Goal: Task Accomplishment & Management: Manage account settings

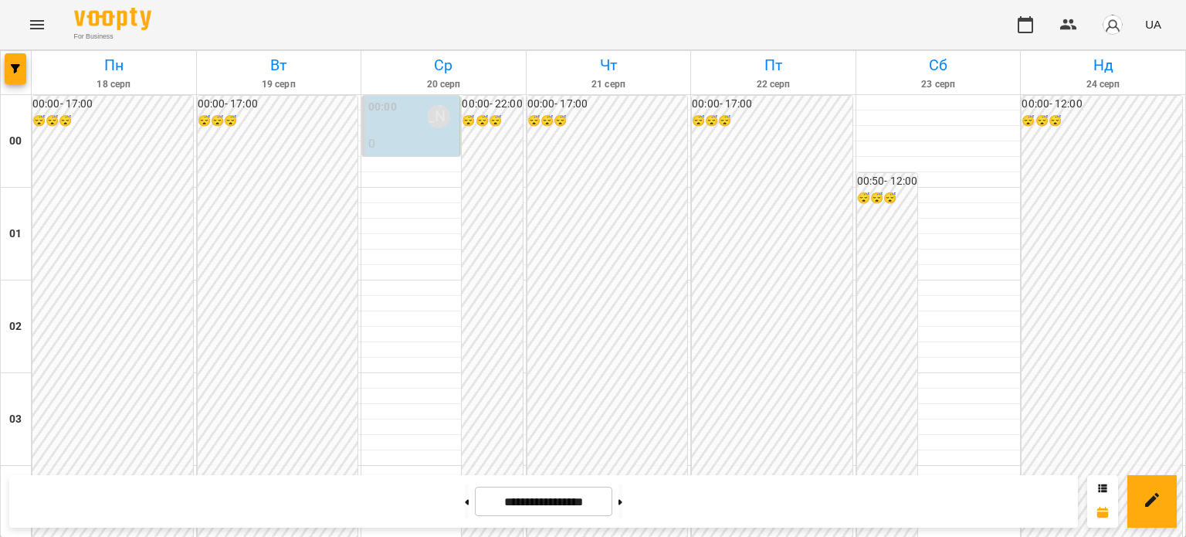
scroll to position [1465, 0]
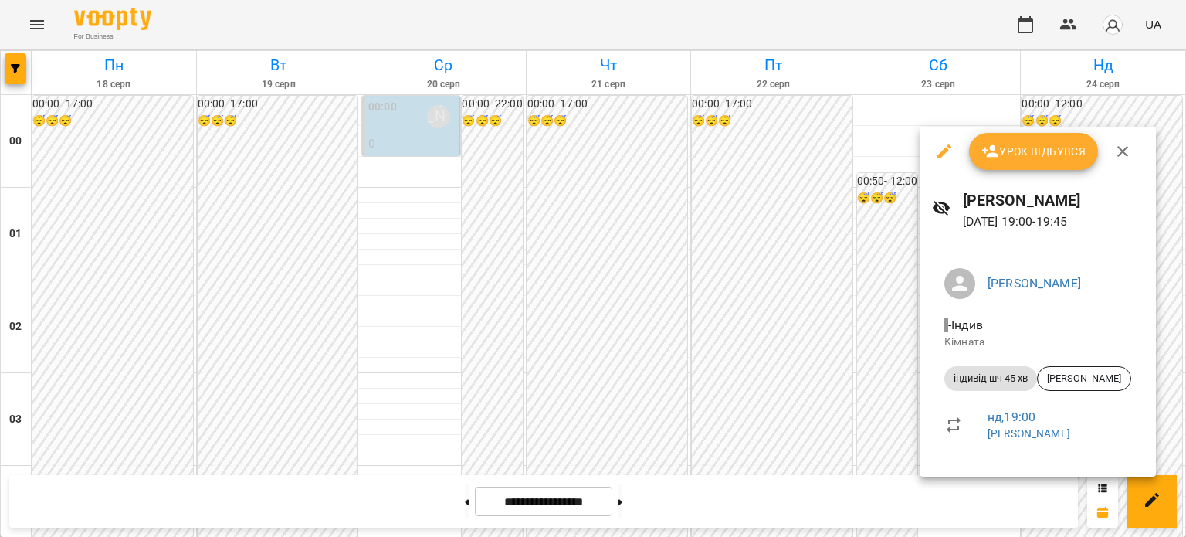
click at [1119, 150] on icon "button" at bounding box center [1122, 151] width 11 height 11
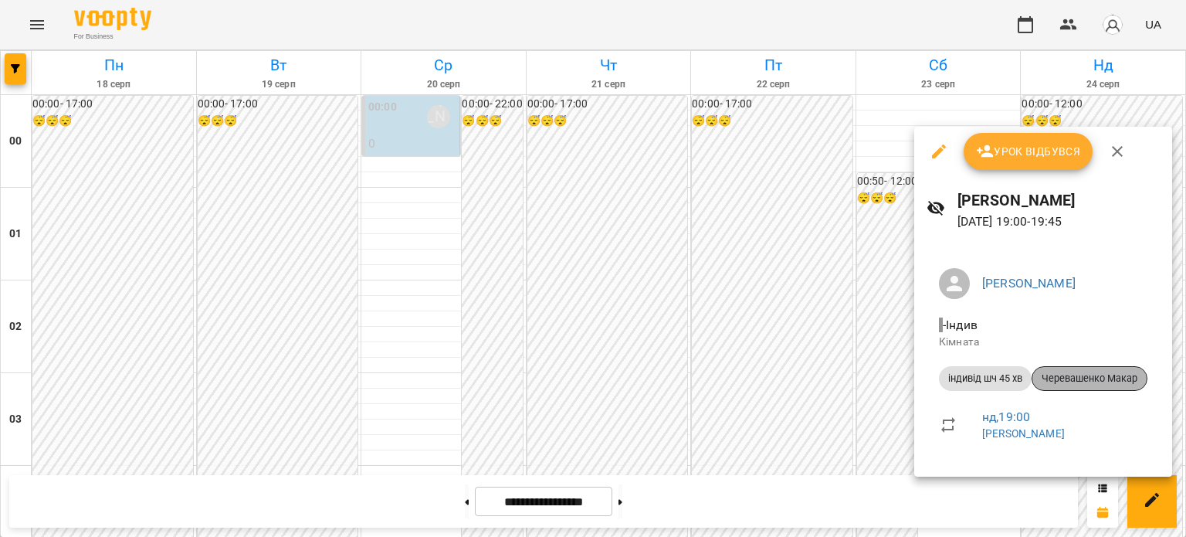
click at [1089, 383] on span "Черевашенко Макар" at bounding box center [1089, 378] width 114 height 14
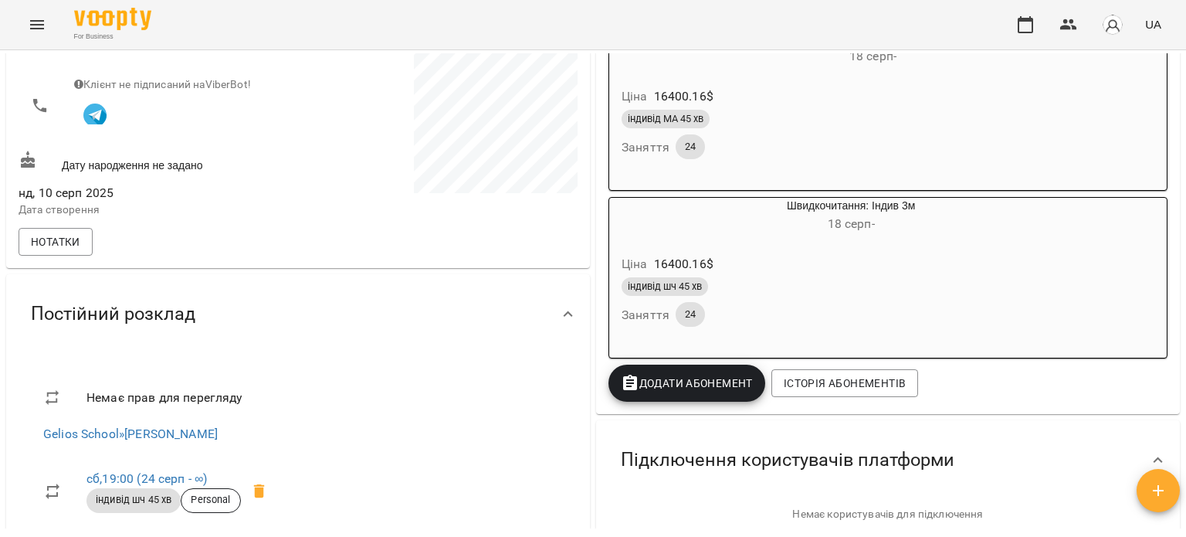
scroll to position [232, 0]
click at [80, 252] on button "Нотатки" at bounding box center [56, 243] width 74 height 28
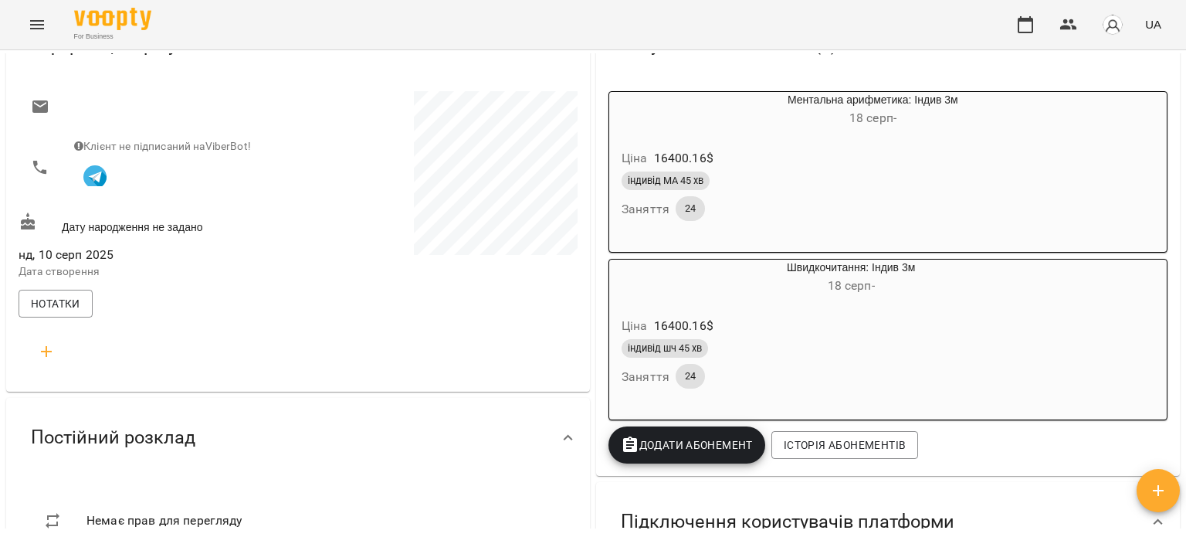
scroll to position [154, 0]
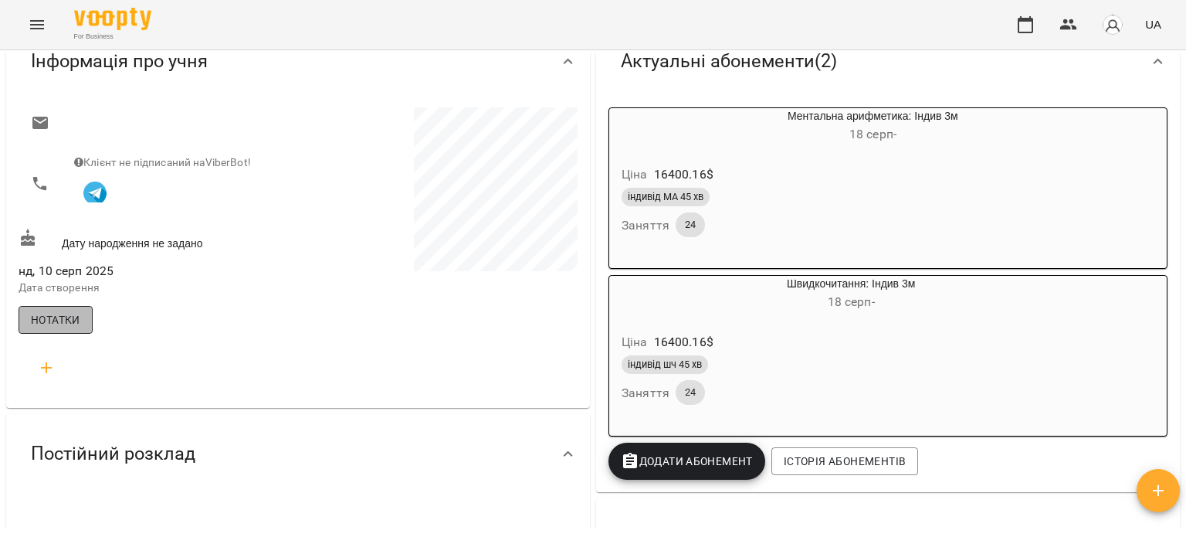
click at [70, 325] on span "Нотатки" at bounding box center [55, 319] width 49 height 19
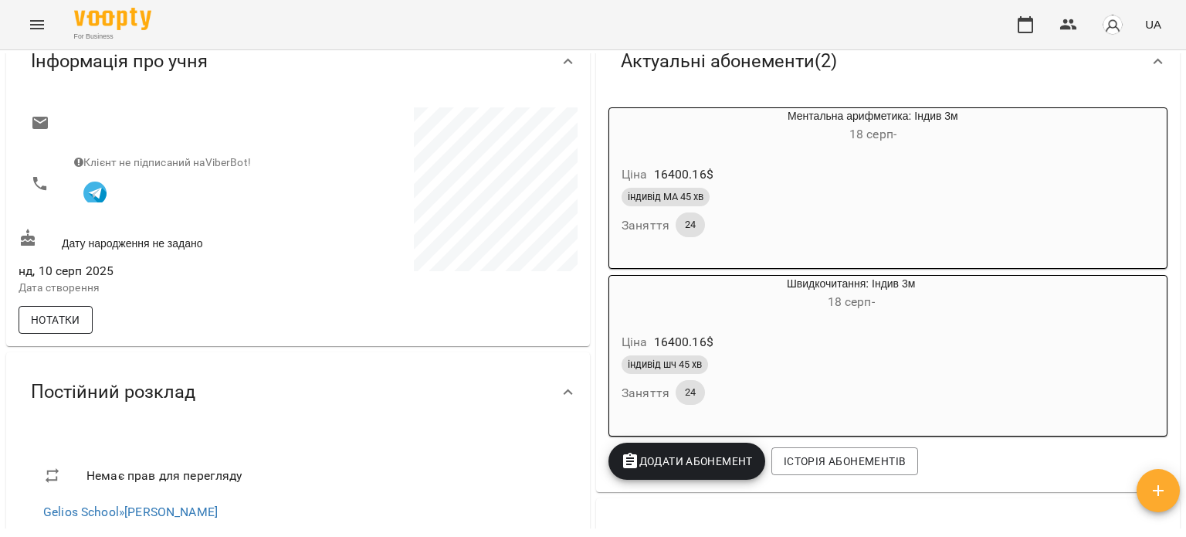
click at [70, 325] on span "Нотатки" at bounding box center [55, 319] width 49 height 19
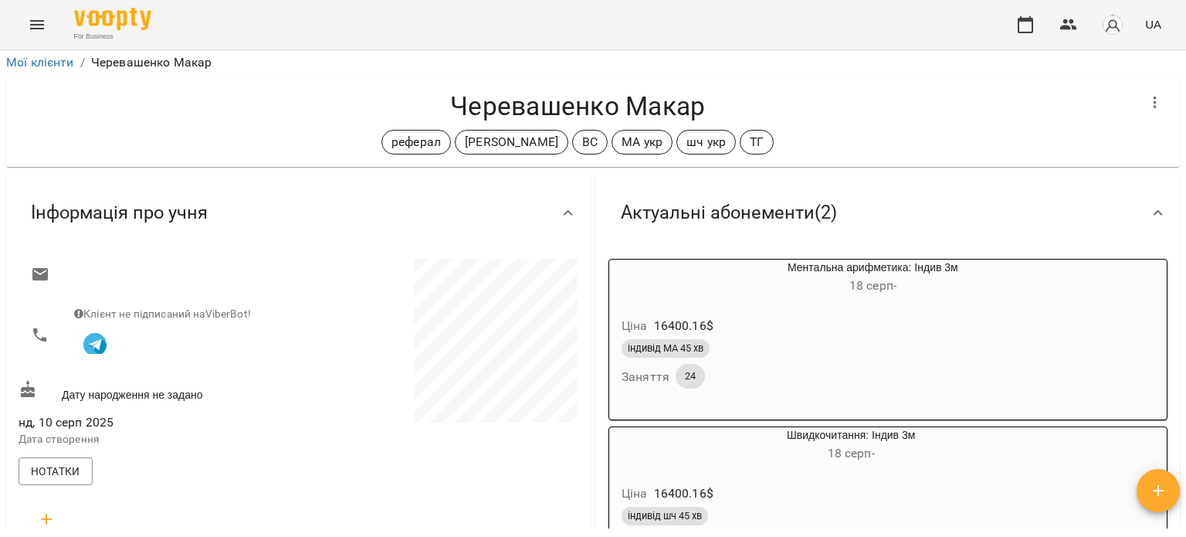
scroll to position [0, 0]
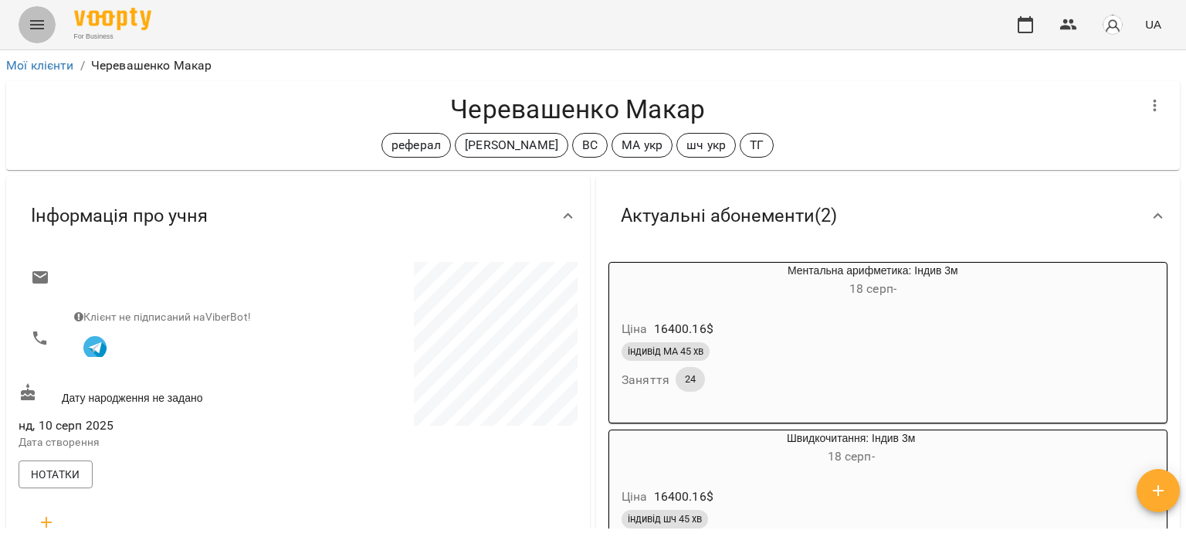
click at [43, 34] on button "Menu" at bounding box center [37, 24] width 37 height 37
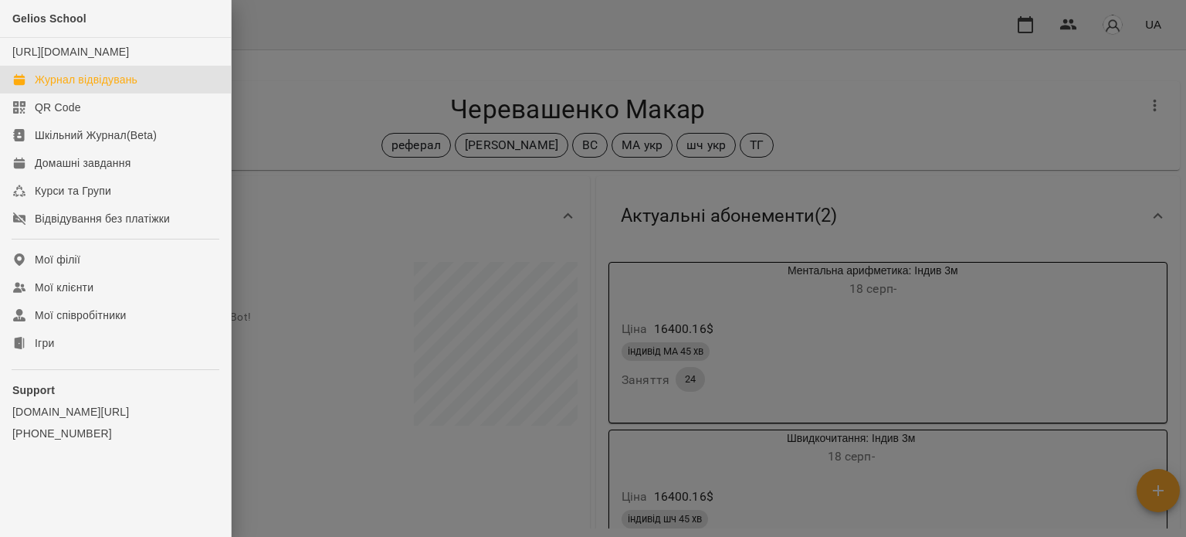
click at [74, 87] on div "Журнал відвідувань" at bounding box center [86, 79] width 103 height 15
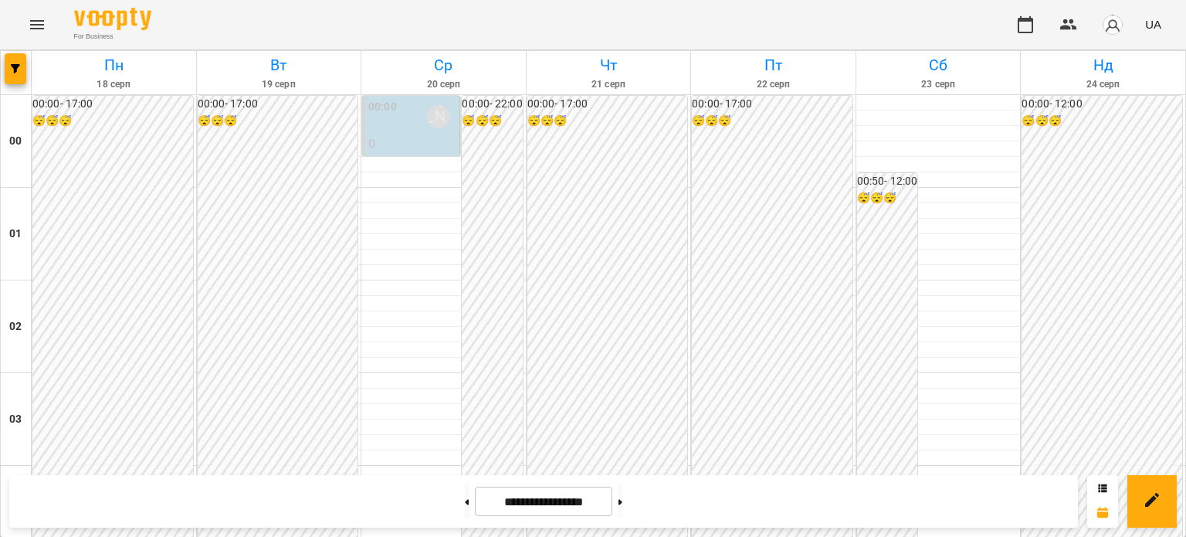
scroll to position [1467, 0]
click at [622, 501] on button at bounding box center [620, 501] width 4 height 34
type input "**********"
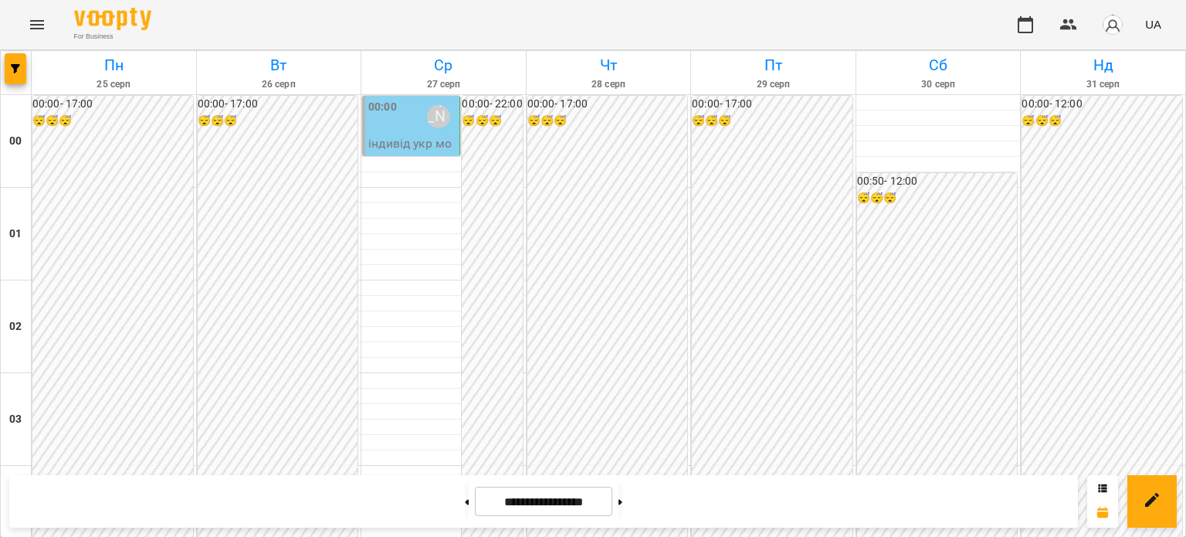
scroll to position [0, 0]
